Goal: Transaction & Acquisition: Obtain resource

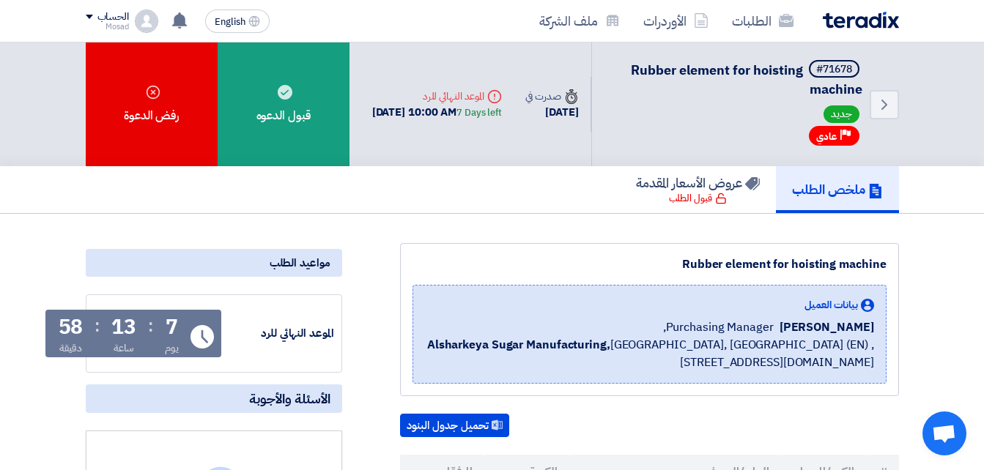
drag, startPoint x: 670, startPoint y: 262, endPoint x: 889, endPoint y: 264, distance: 218.3
click at [889, 264] on div "Rubber element for hoisting machine بيانات العميل [PERSON_NAME] Purchasing Mana…" at bounding box center [649, 319] width 499 height 153
copy div "Rubber element for hoisting machine"
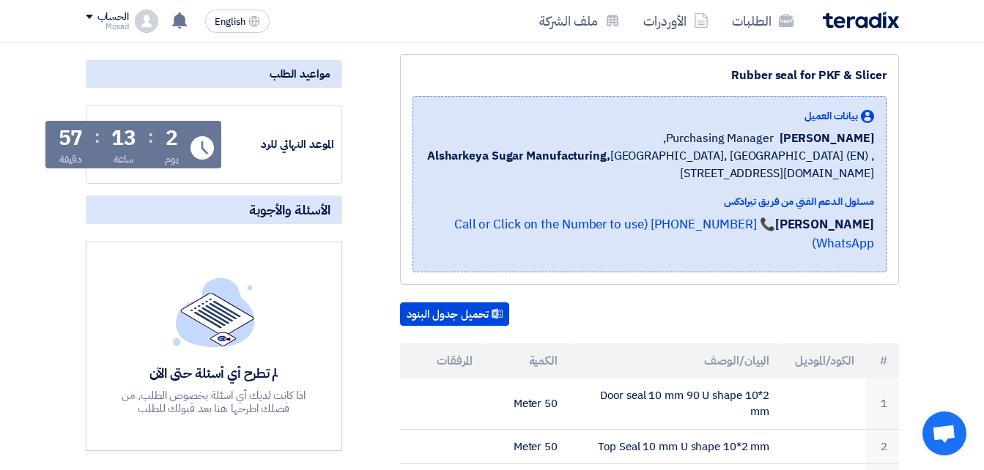
scroll to position [147, 0]
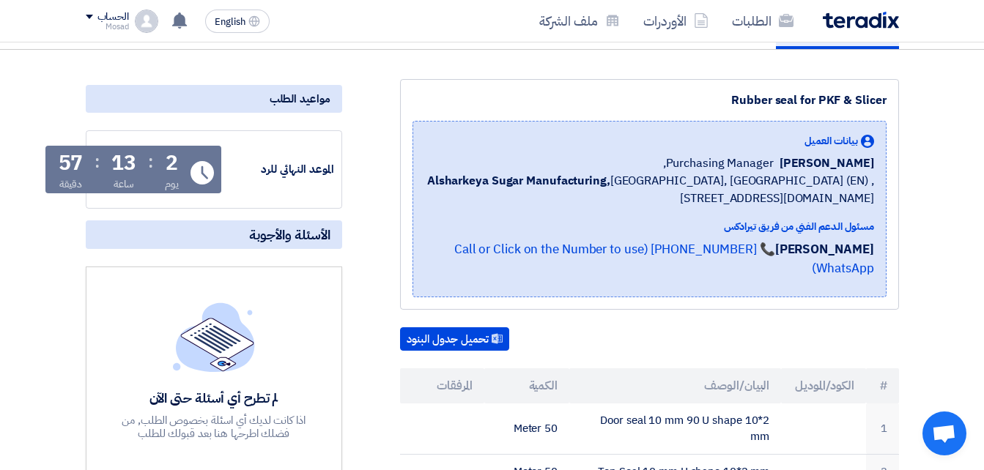
drag, startPoint x: 689, startPoint y: 100, endPoint x: 897, endPoint y: 104, distance: 207.4
click at [897, 104] on div "Rubber seal for PKF & Slicer بيانات العميل ِAhmed Omar Purchasing Manager, Alsh…" at bounding box center [649, 194] width 499 height 231
copy div "Rubber seal for PKF & Slicer"
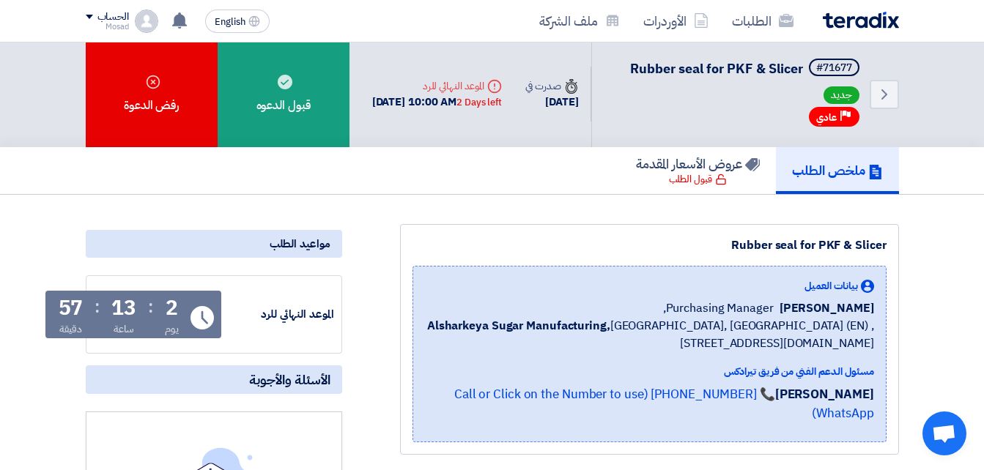
scroll to position [0, 0]
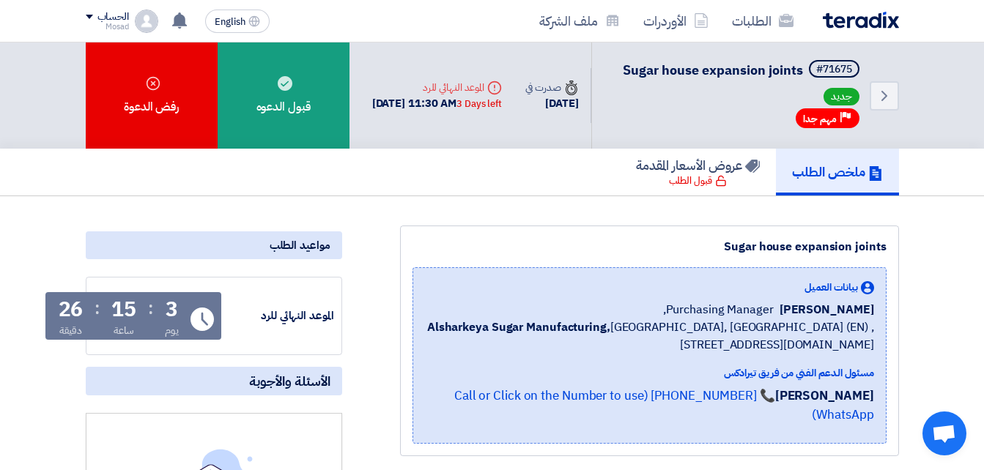
drag, startPoint x: 725, startPoint y: 262, endPoint x: 891, endPoint y: 271, distance: 165.8
click at [891, 271] on div "Sugar house expansion joints بيانات العميل ِAhmed Omar Purchasing Manager, Alsh…" at bounding box center [649, 341] width 499 height 231
copy div "Sugar house expansion joints"
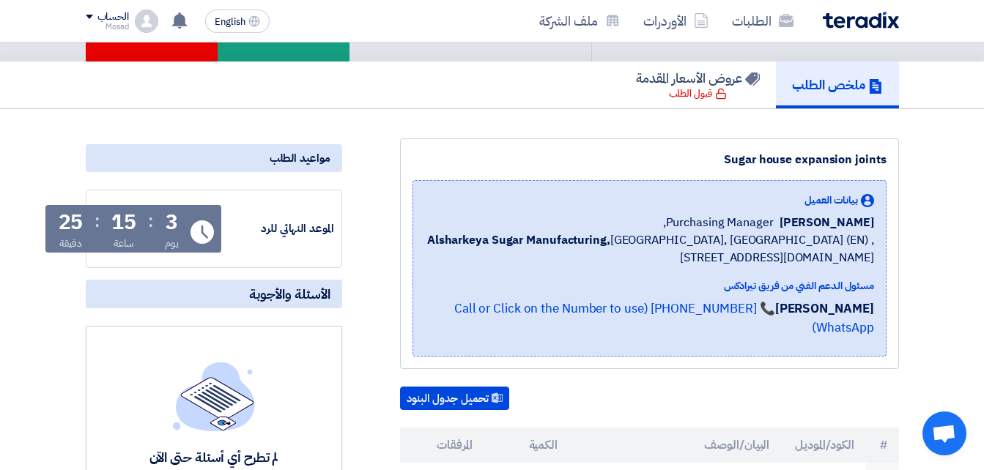
scroll to position [51, 0]
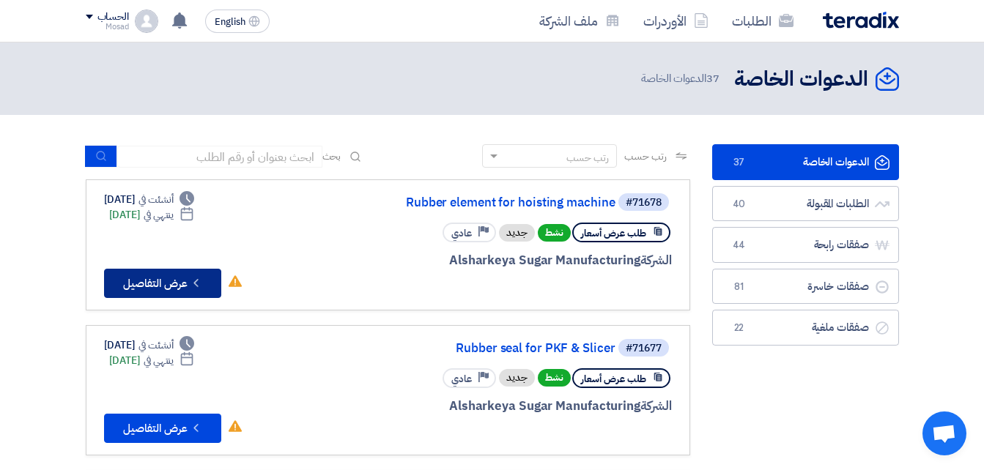
click at [169, 289] on button "Check details عرض التفاصيل" at bounding box center [162, 283] width 117 height 29
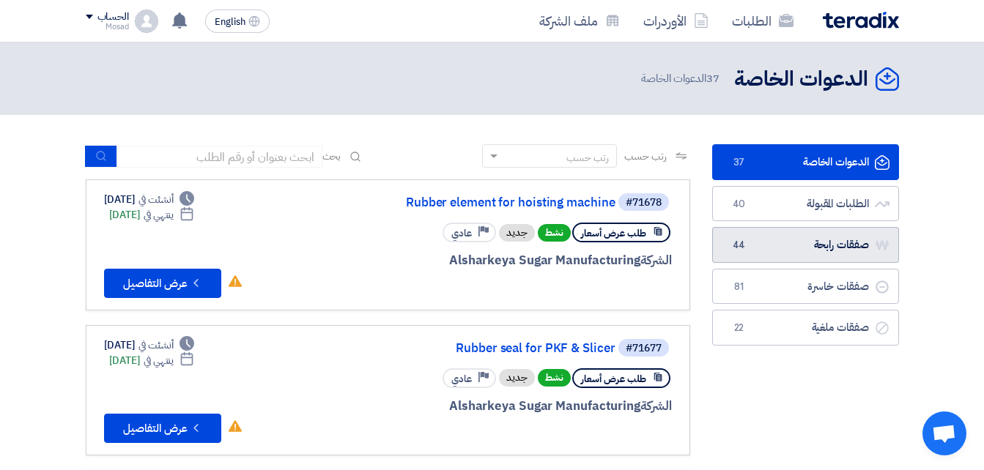
click at [822, 253] on link "صفقات رابحة صفقات رابحة 44" at bounding box center [805, 245] width 187 height 36
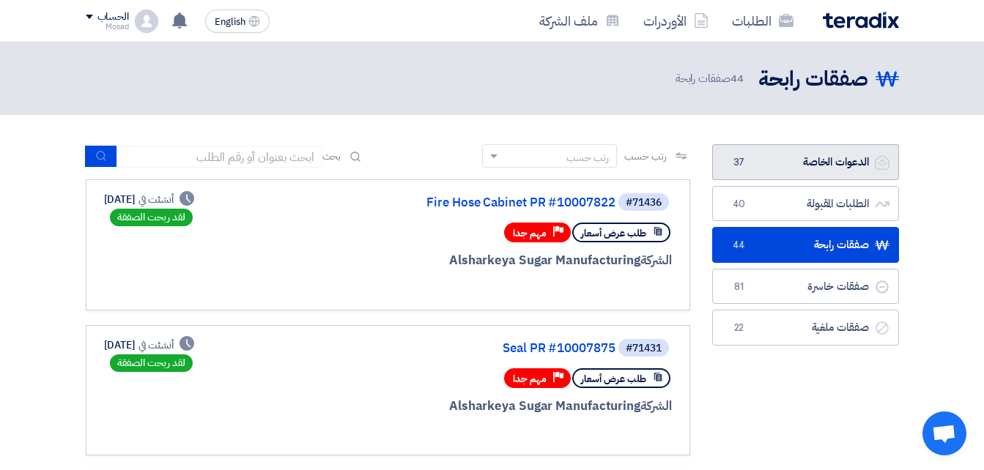
click at [815, 163] on link "الدعوات الخاصة الدعوات الخاصة 37" at bounding box center [805, 162] width 187 height 36
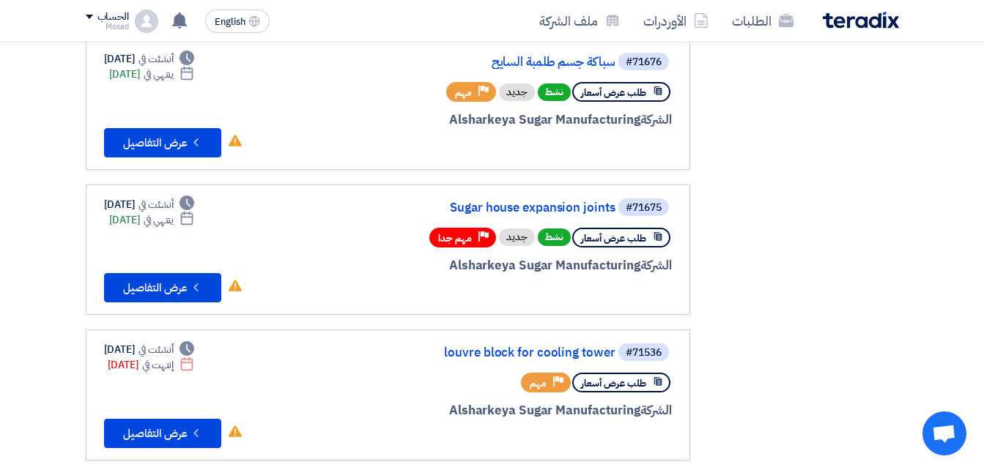
scroll to position [440, 0]
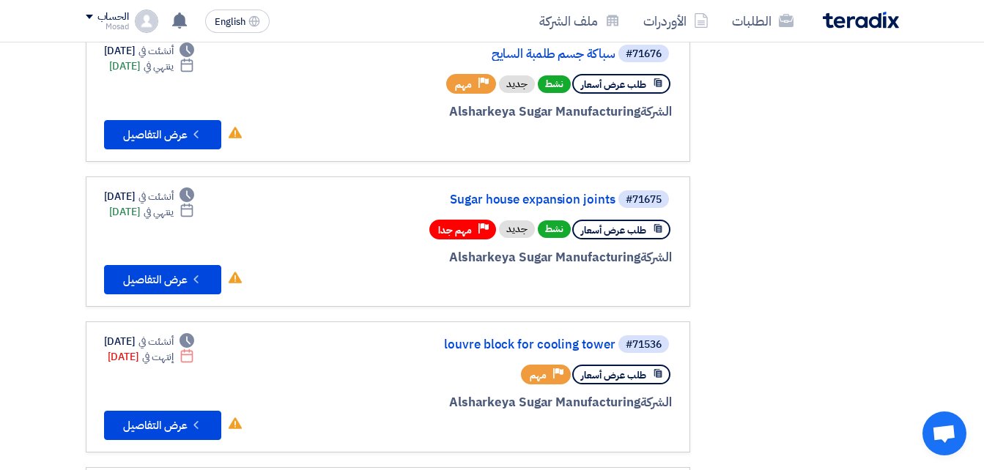
click at [889, 311] on div "الدعوات الخاصة الدعوات الخاصة 37 الطلبات المقبولة الطلبات المقبولة 40 صفقات راب…" at bounding box center [805, 468] width 209 height 1526
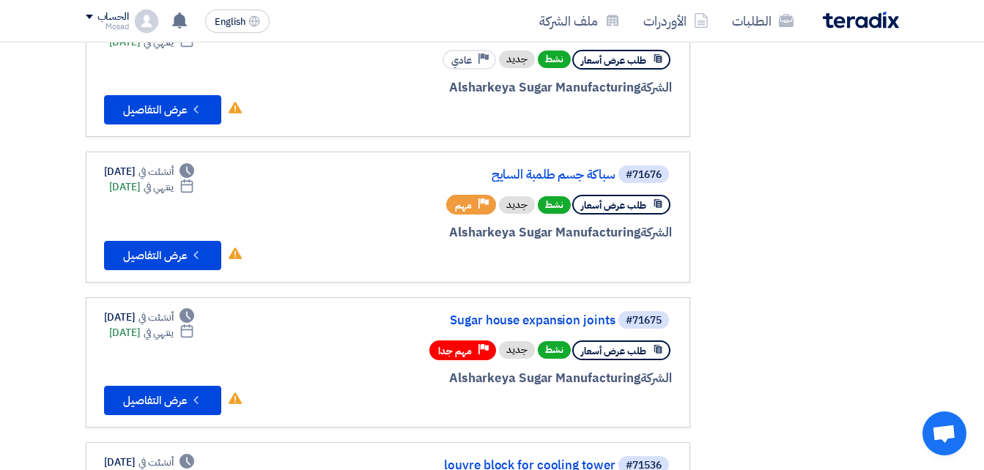
scroll to position [293, 0]
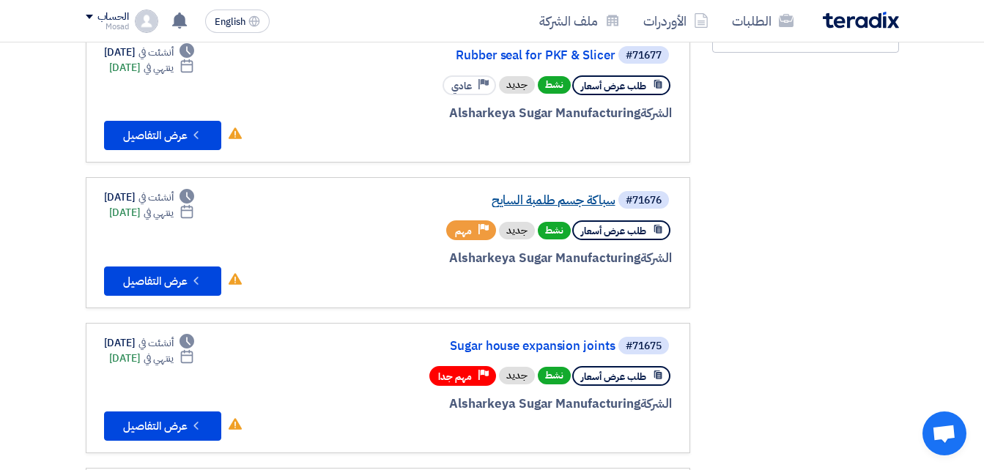
click at [569, 195] on link "سباكة جسم طلمبة السايح" at bounding box center [468, 200] width 293 height 13
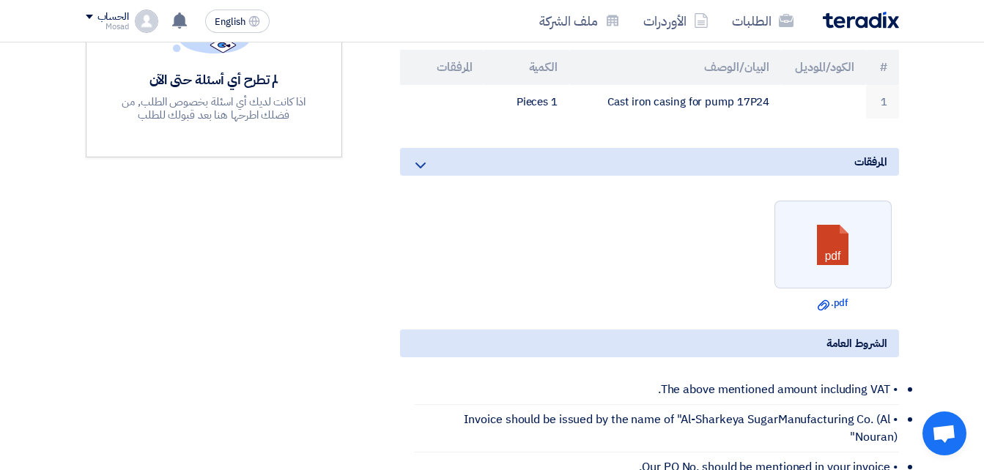
scroll to position [440, 0]
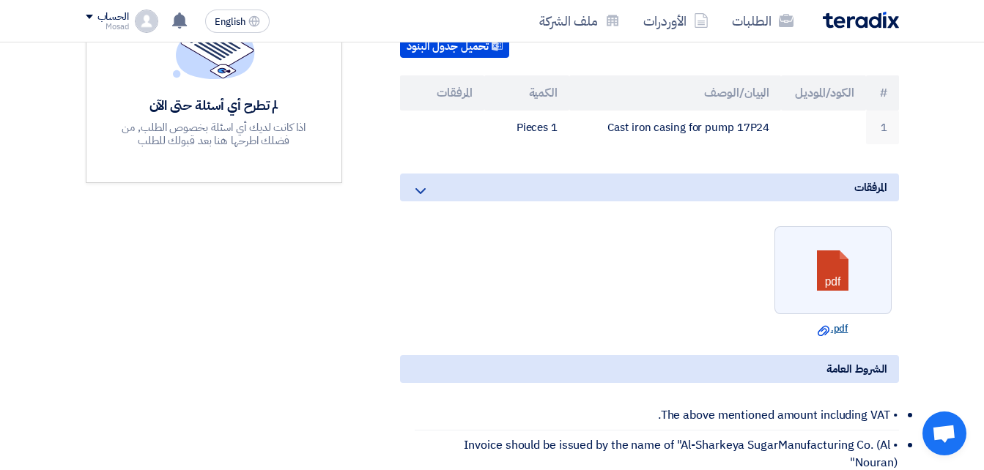
click at [847, 322] on link "Download file .pdf" at bounding box center [833, 329] width 108 height 15
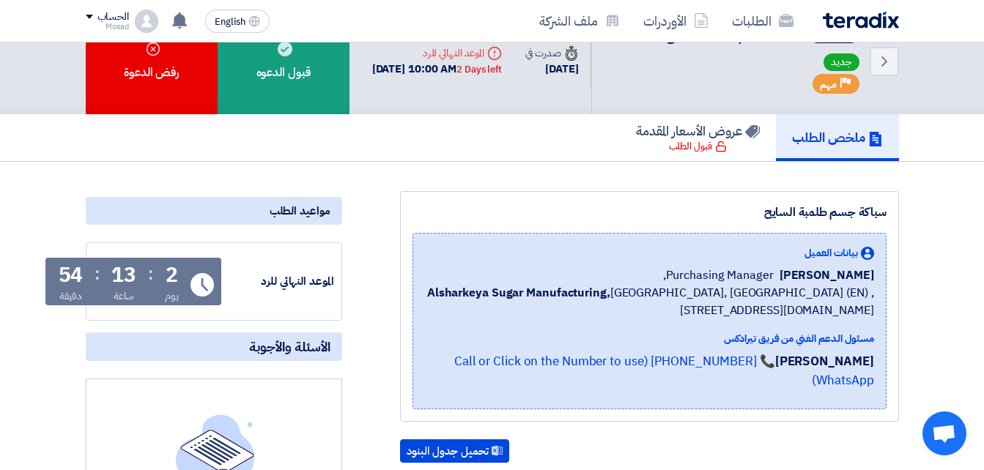
scroll to position [0, 0]
